Goal: Download file/media

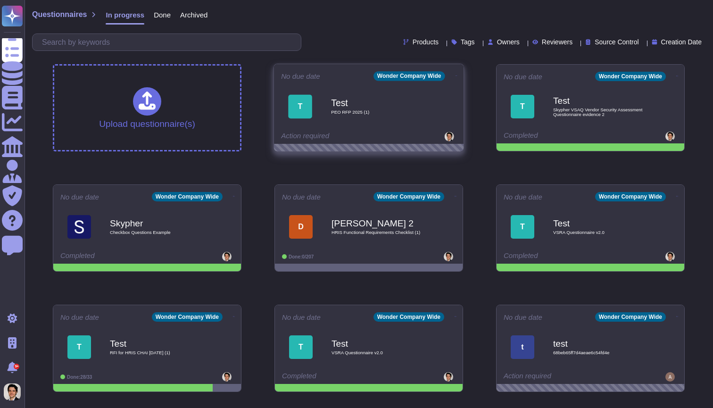
click at [395, 101] on b "Test" at bounding box center [378, 102] width 95 height 9
